Goal: Information Seeking & Learning: Learn about a topic

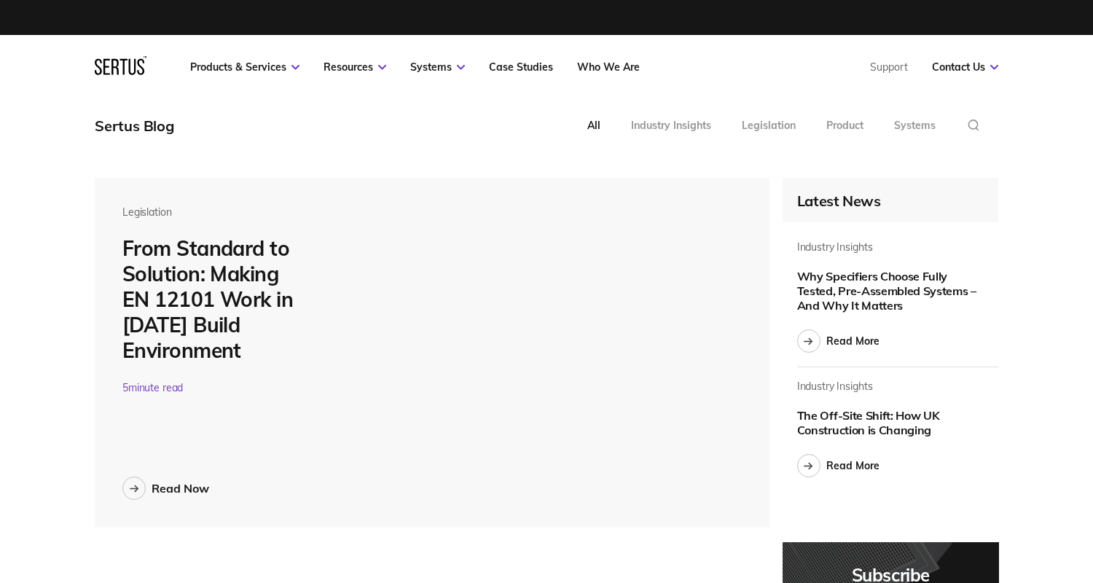
scroll to position [5432, 904]
